Goal: Task Accomplishment & Management: Use online tool/utility

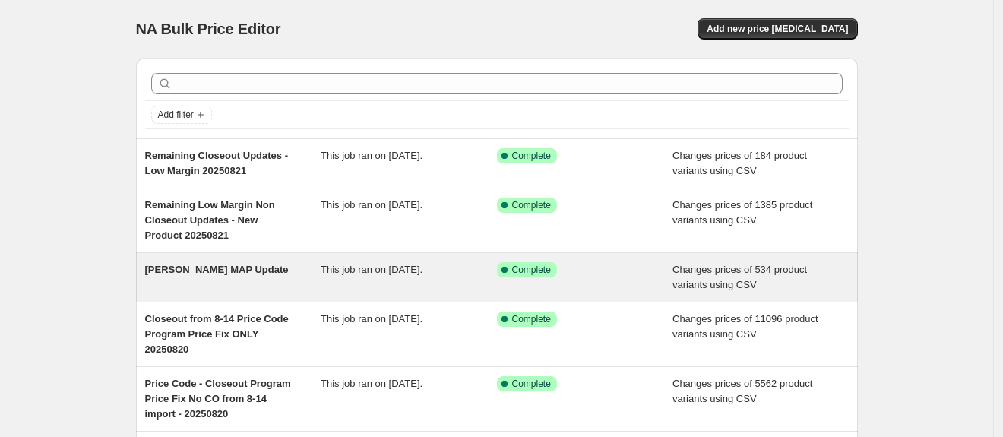
click at [564, 275] on div "Success Complete Complete" at bounding box center [573, 269] width 153 height 15
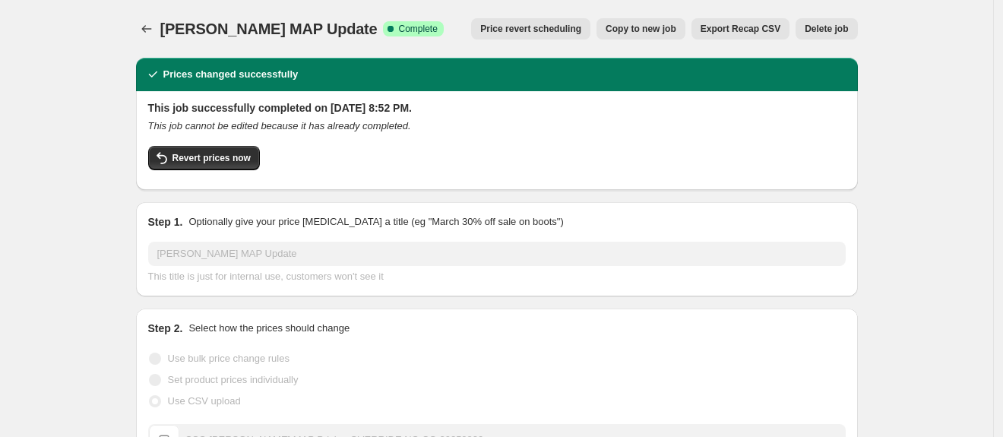
click at [655, 23] on span "Copy to new job" at bounding box center [640, 29] width 71 height 12
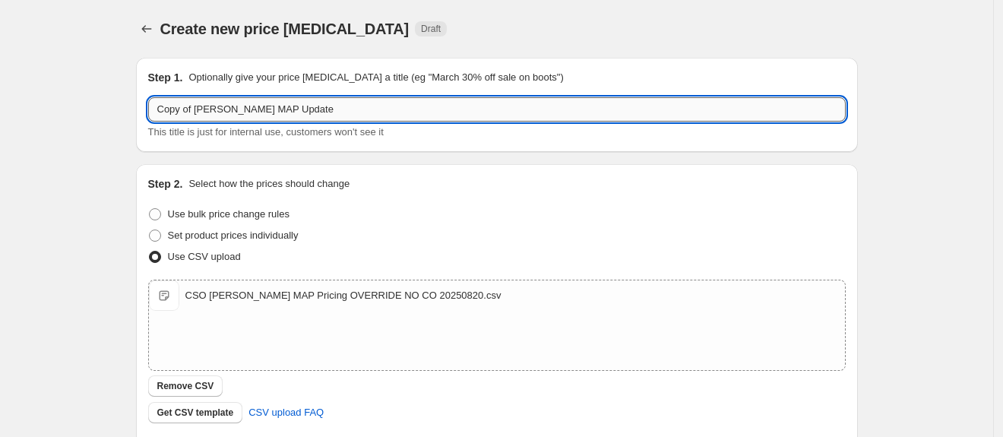
click at [394, 112] on input "Copy of Richardson MAP Update" at bounding box center [496, 109] width 697 height 24
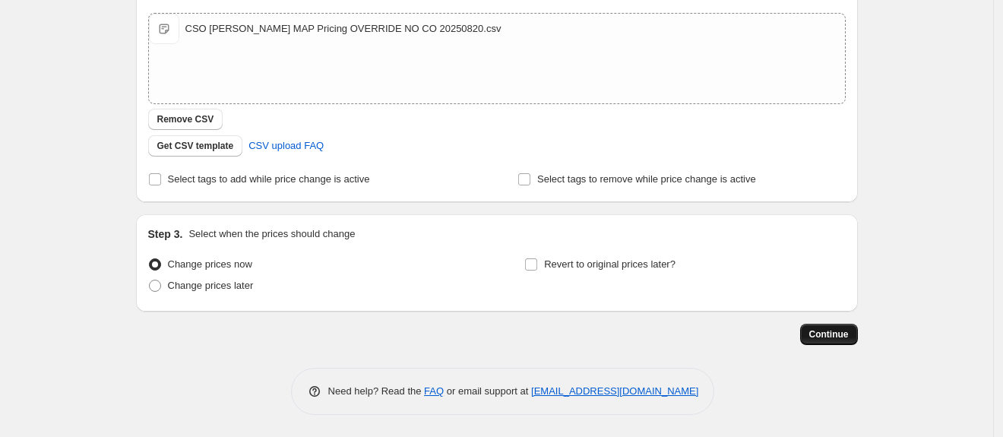
type input "Copy of Richardson MAP Update 20250902"
click at [813, 333] on span "Continue" at bounding box center [828, 334] width 39 height 12
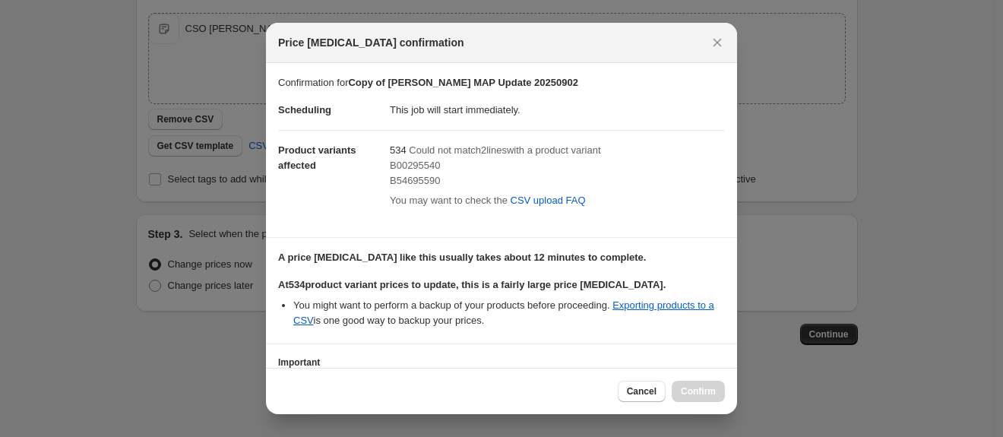
scroll to position [118, 0]
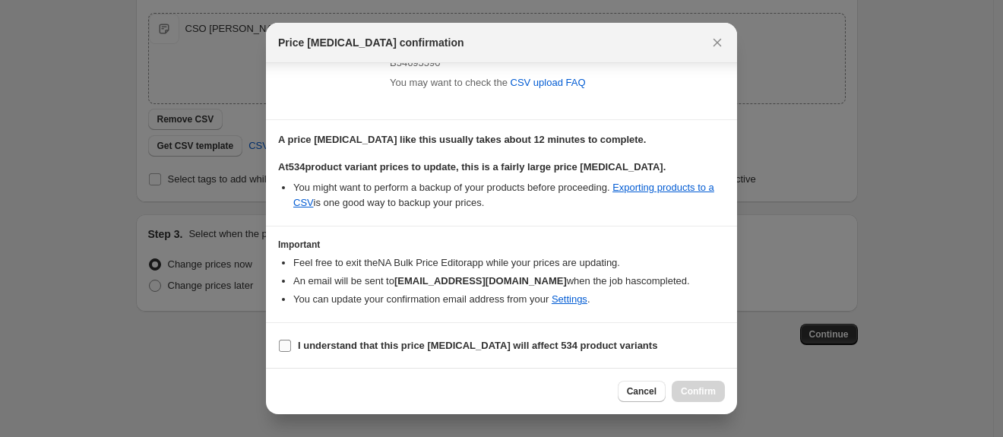
click at [281, 342] on input "I understand that this price change job will affect 534 product variants" at bounding box center [285, 345] width 12 height 12
checkbox input "true"
click at [710, 388] on span "Confirm" at bounding box center [698, 391] width 35 height 12
